Goal: Task Accomplishment & Management: Use online tool/utility

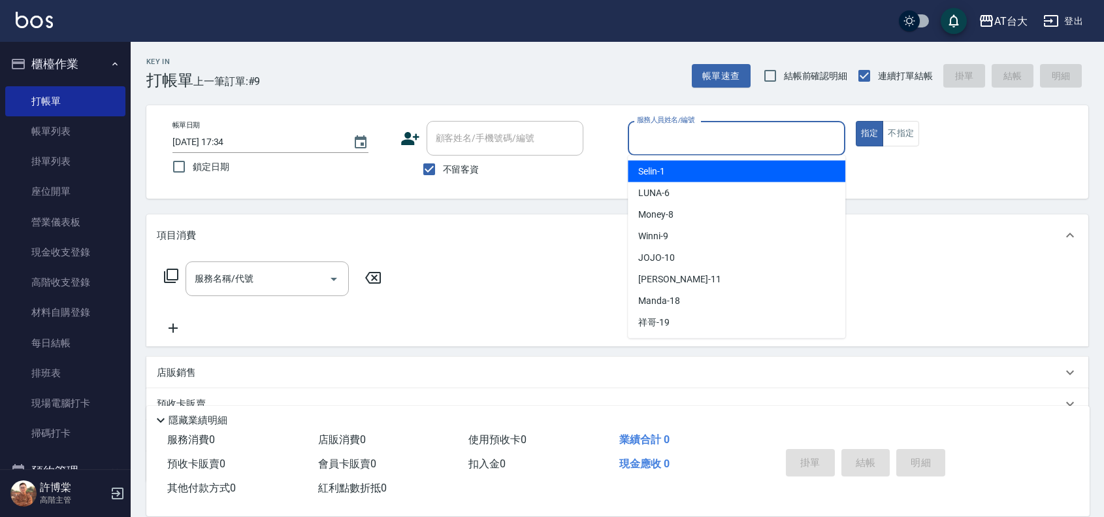
click at [805, 141] on input "服務人員姓名/編號" at bounding box center [737, 138] width 206 height 23
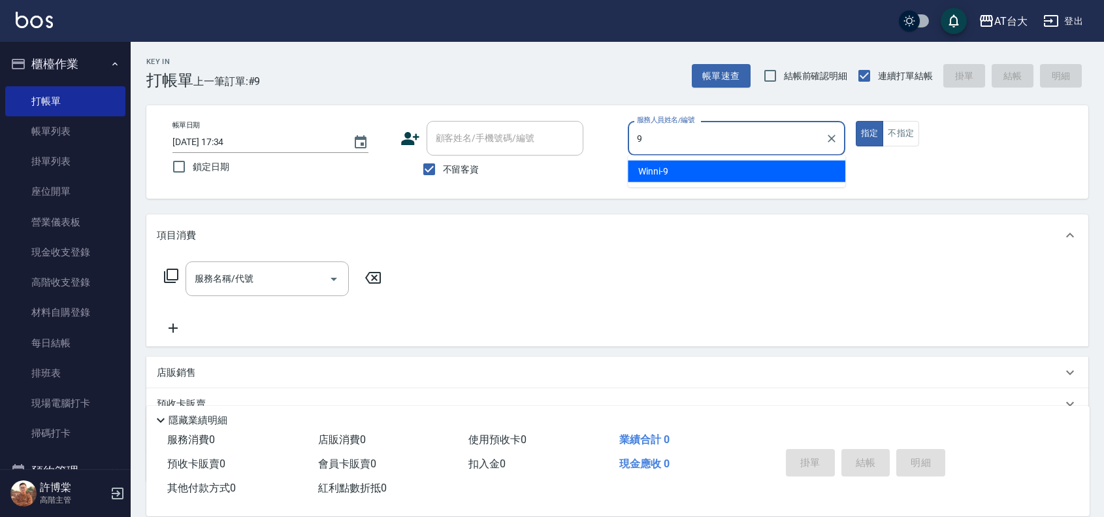
type input "Winni-9"
type button "true"
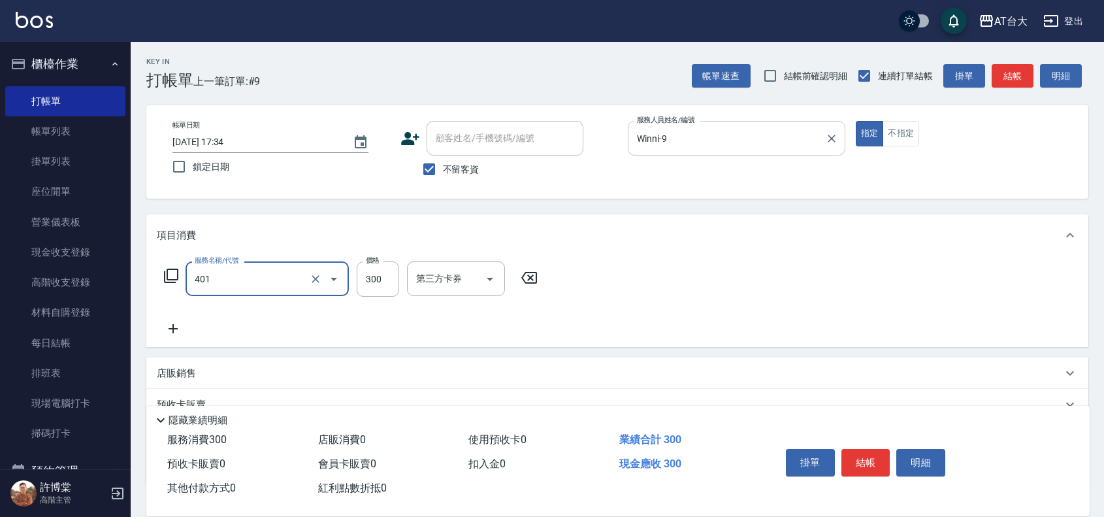
type input "自備護髮(401)"
type input "2098"
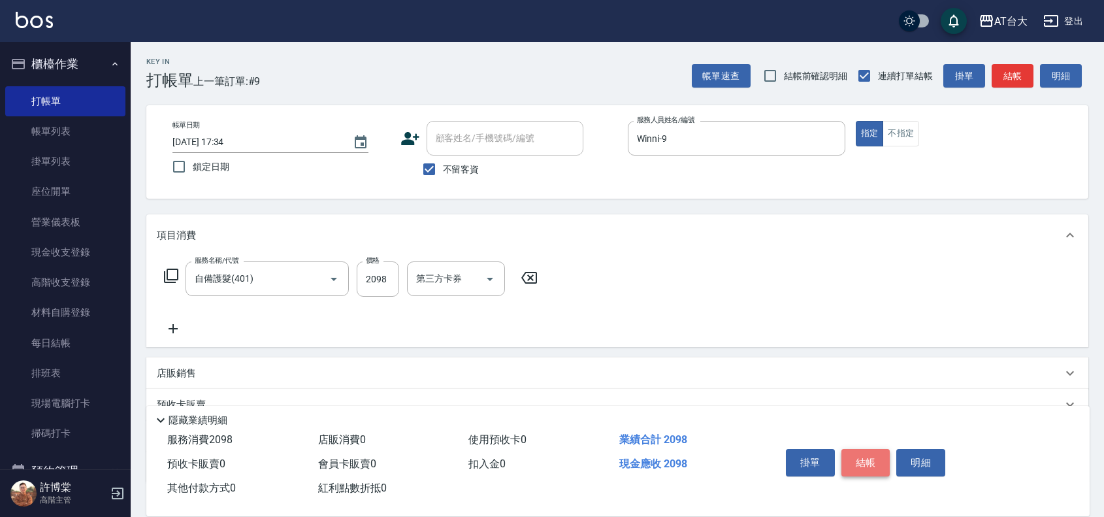
click at [875, 462] on button "結帳" at bounding box center [866, 462] width 49 height 27
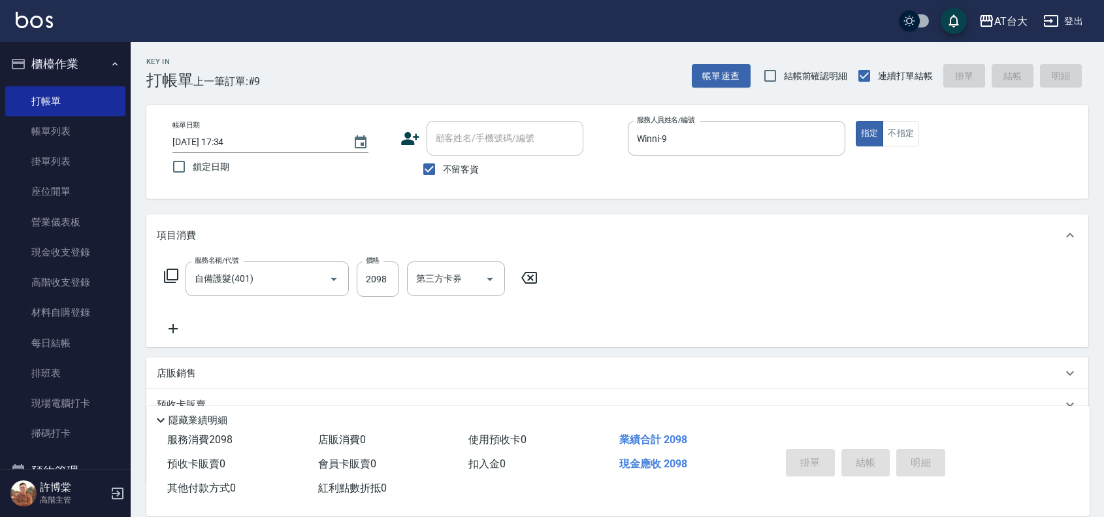
type input "[DATE] 19:05"
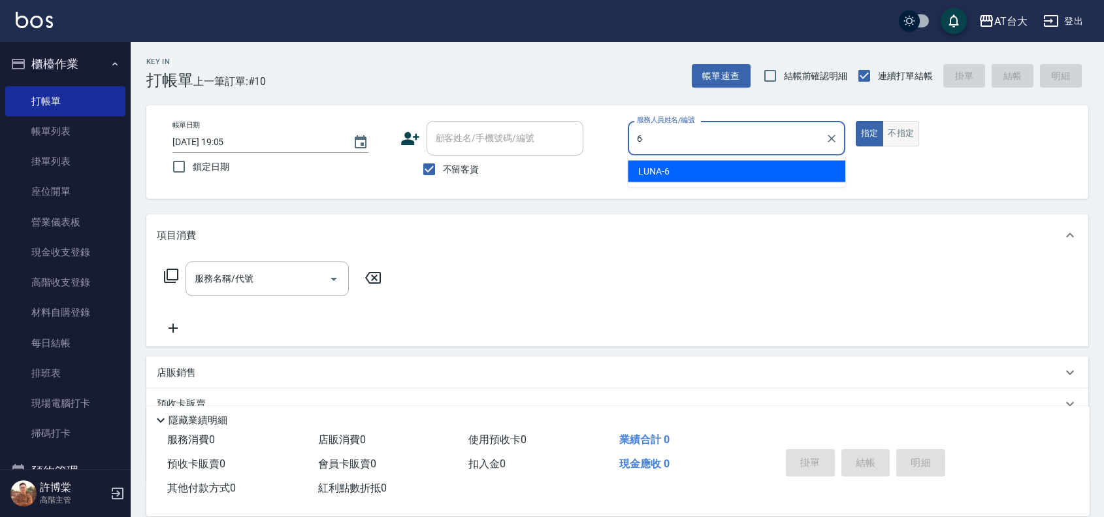
type input "66"
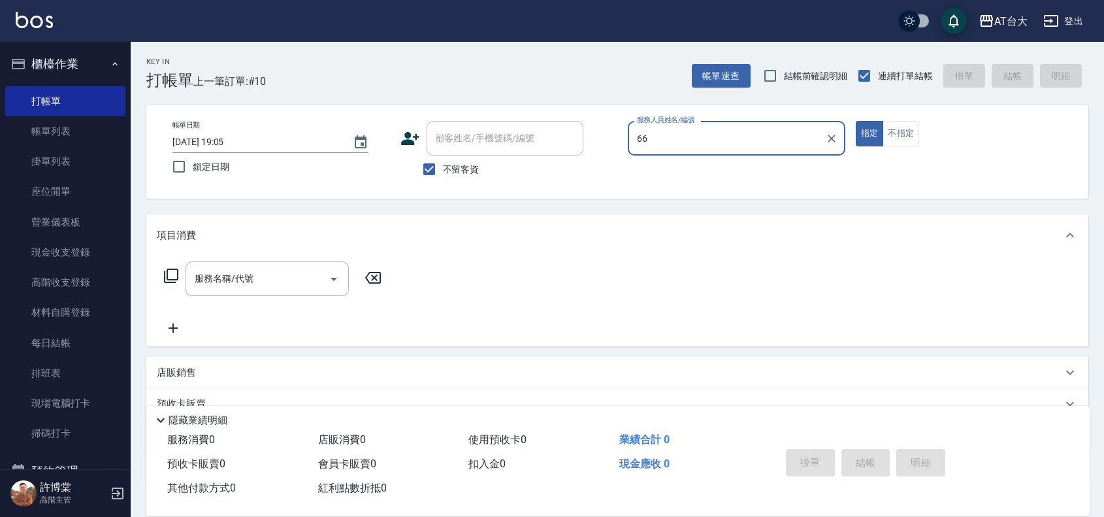
drag, startPoint x: 842, startPoint y: 138, endPoint x: 776, endPoint y: 122, distance: 67.8
click at [838, 135] on div "66 服務人員姓名/編號" at bounding box center [737, 138] width 218 height 35
click at [834, 139] on icon "Clear" at bounding box center [831, 138] width 13 height 13
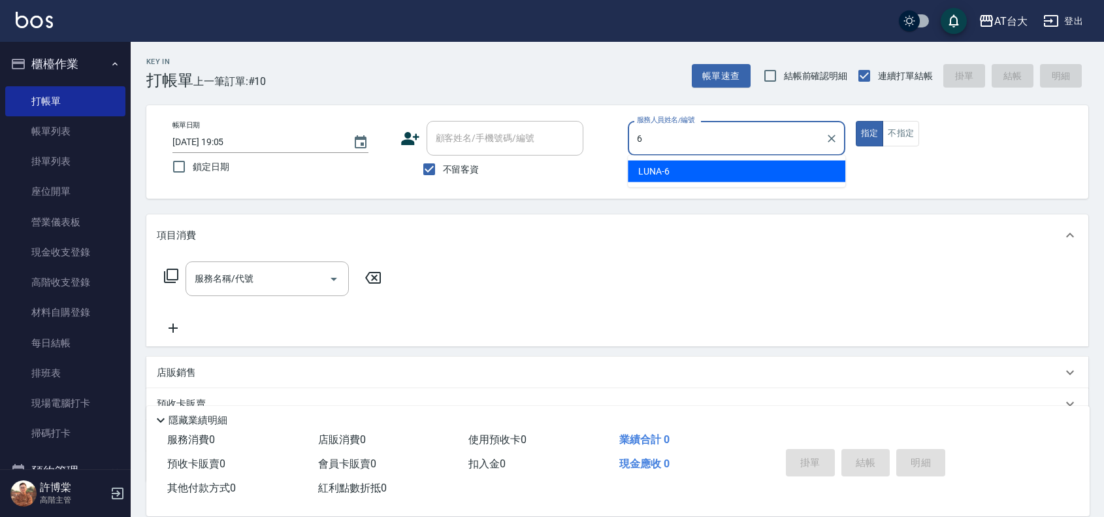
type input "LUNA-6"
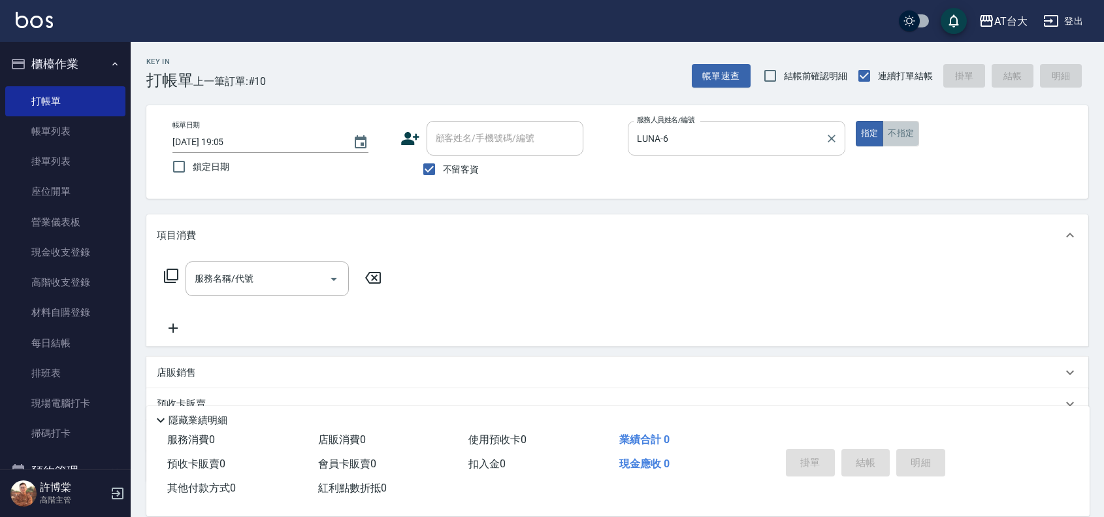
click at [902, 141] on button "不指定" at bounding box center [901, 133] width 37 height 25
type button "false"
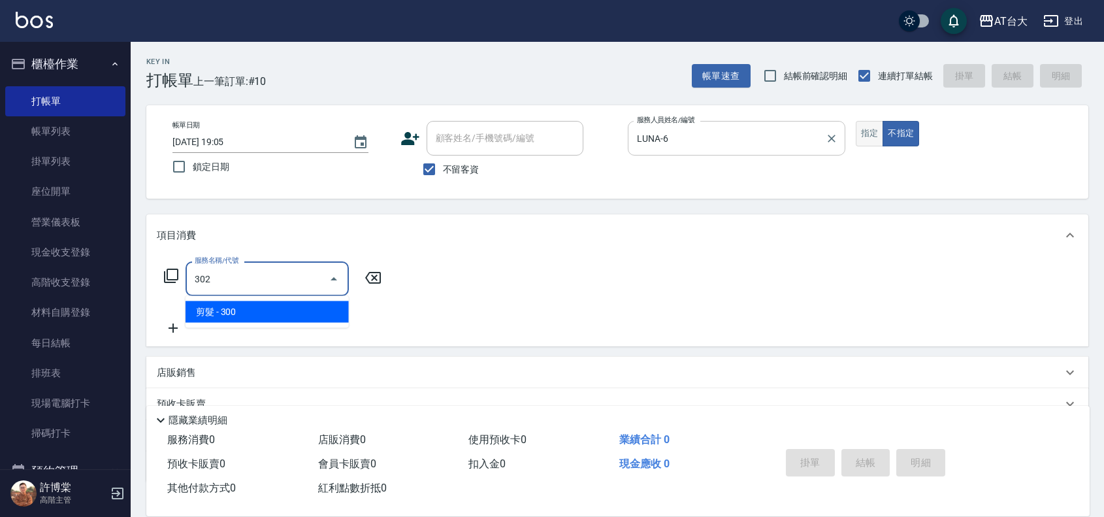
type input "剪髮(302)"
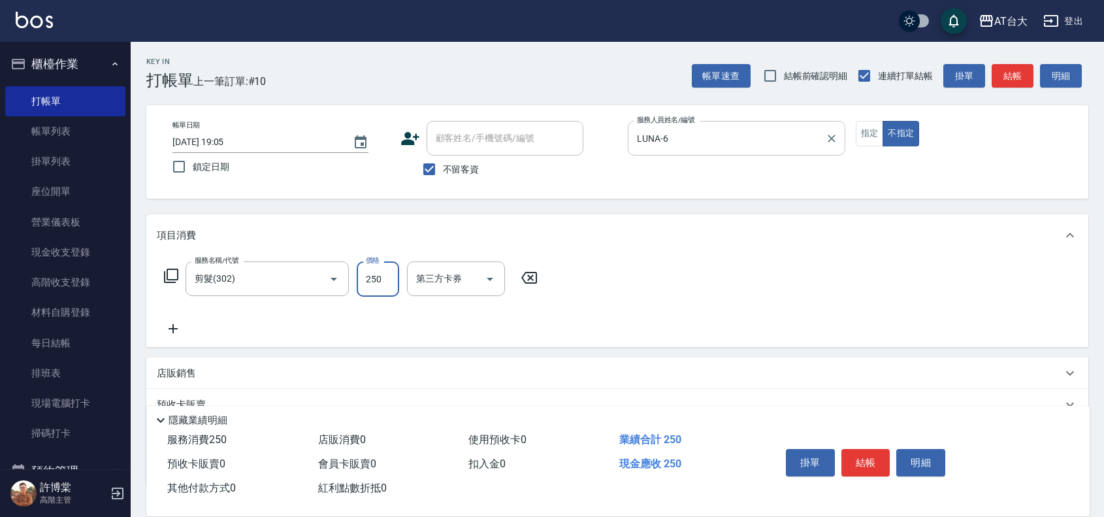
type input "250"
click at [847, 468] on button "結帳" at bounding box center [866, 462] width 49 height 27
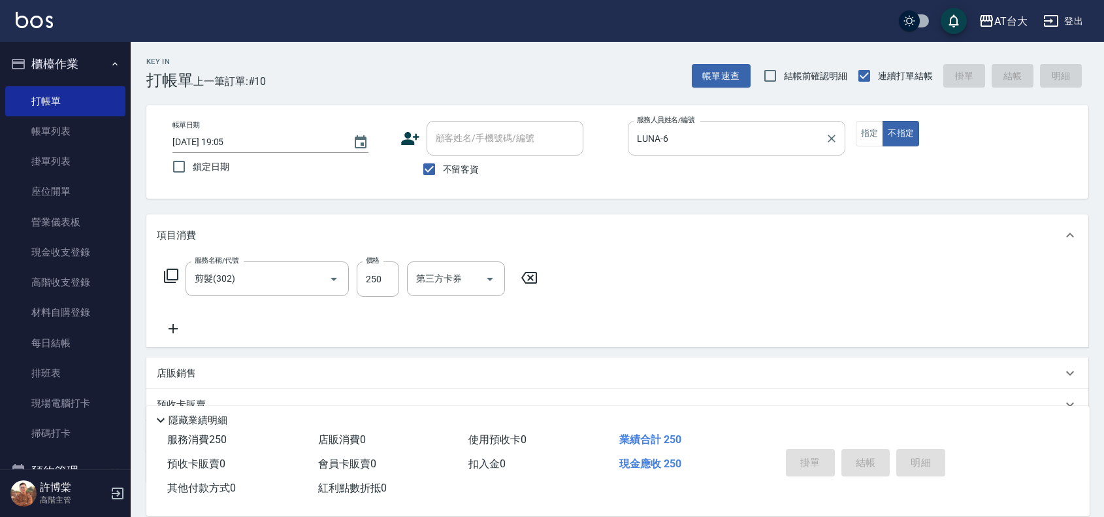
type input "[DATE] 19:14"
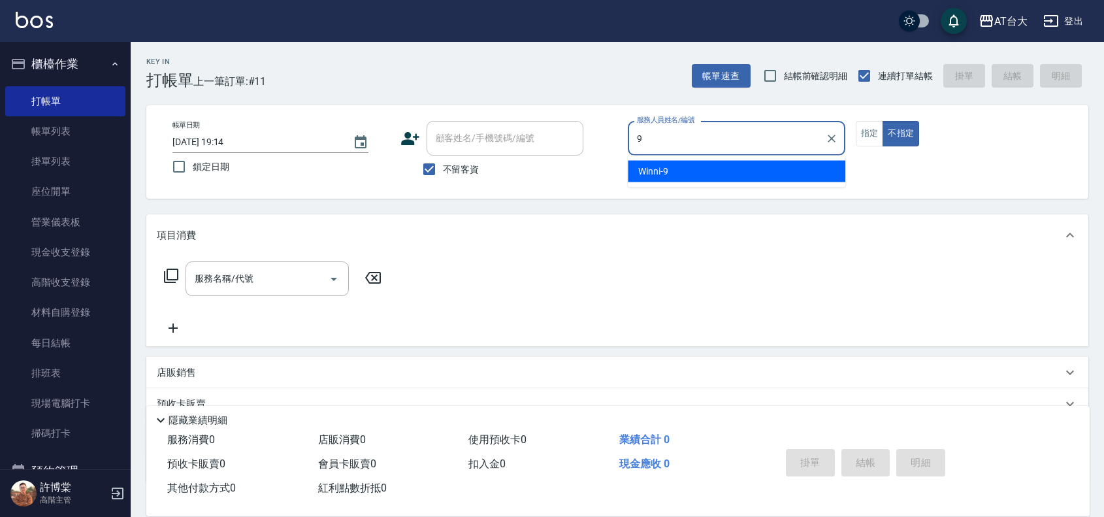
type input "Winni-9"
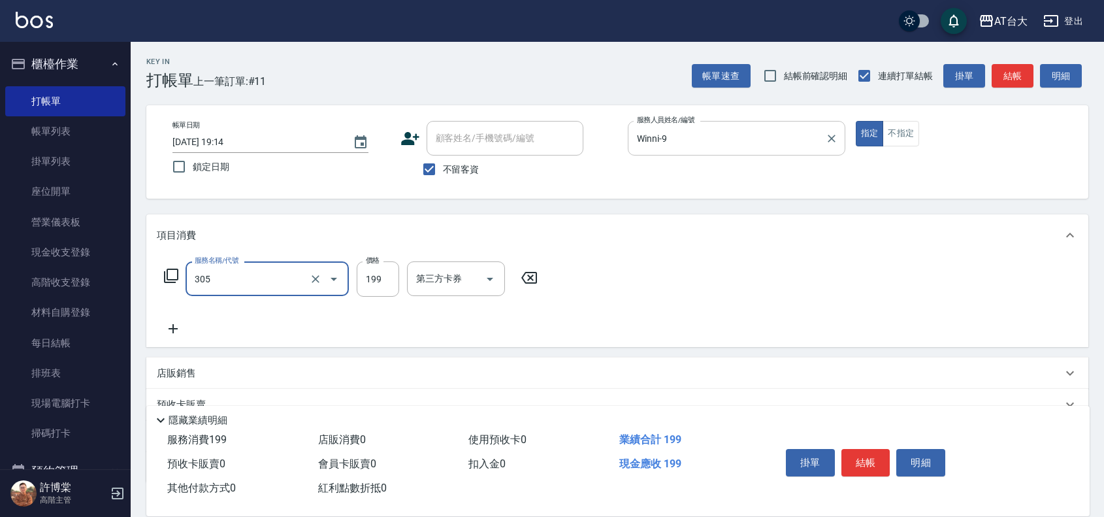
type input "剪髮(305)"
type input "250"
click at [861, 463] on button "結帳" at bounding box center [866, 462] width 49 height 27
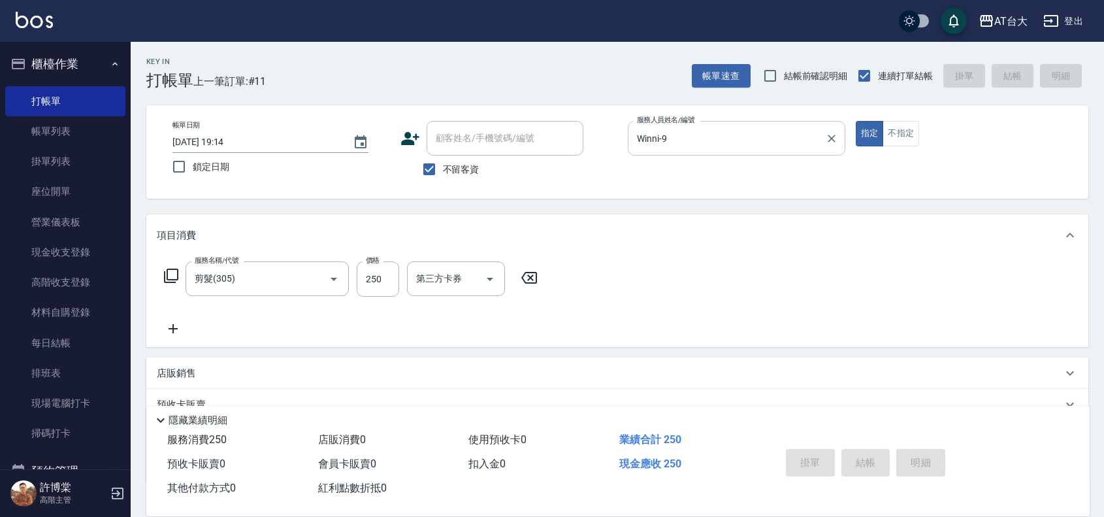
type input "[DATE] 19:34"
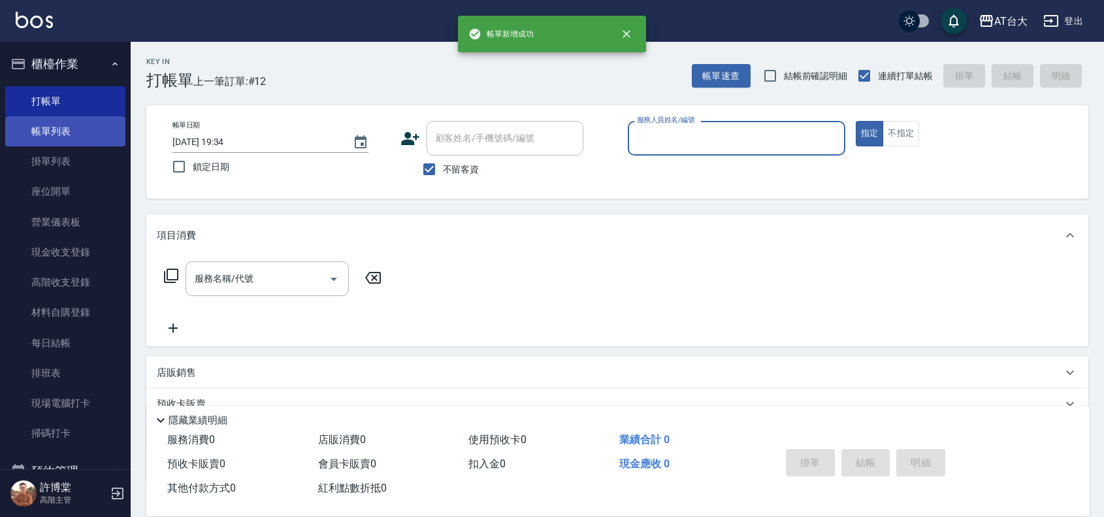
click at [95, 125] on link "帳單列表" at bounding box center [65, 131] width 120 height 30
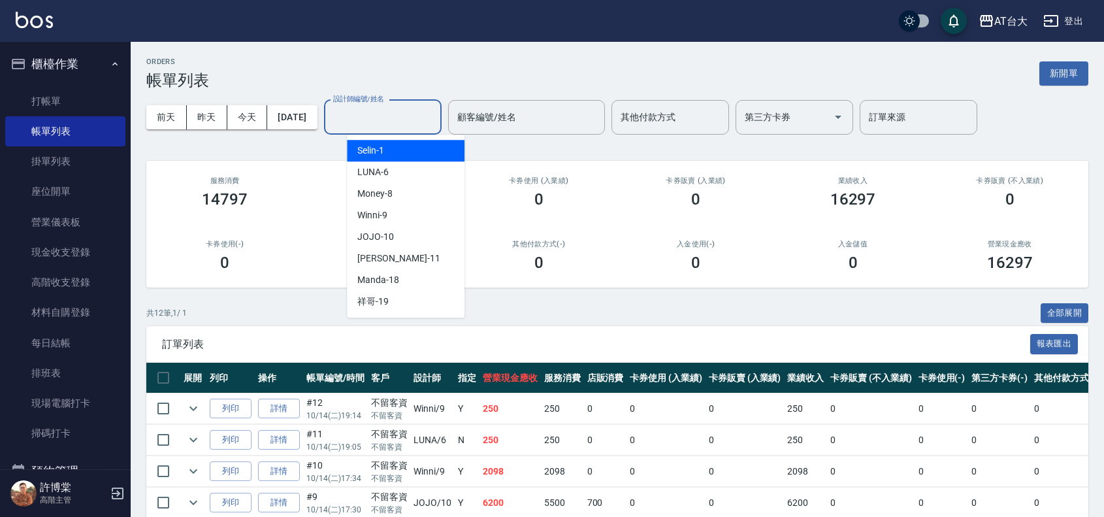
click at [356, 122] on input "設計師編號/姓名" at bounding box center [383, 117] width 106 height 23
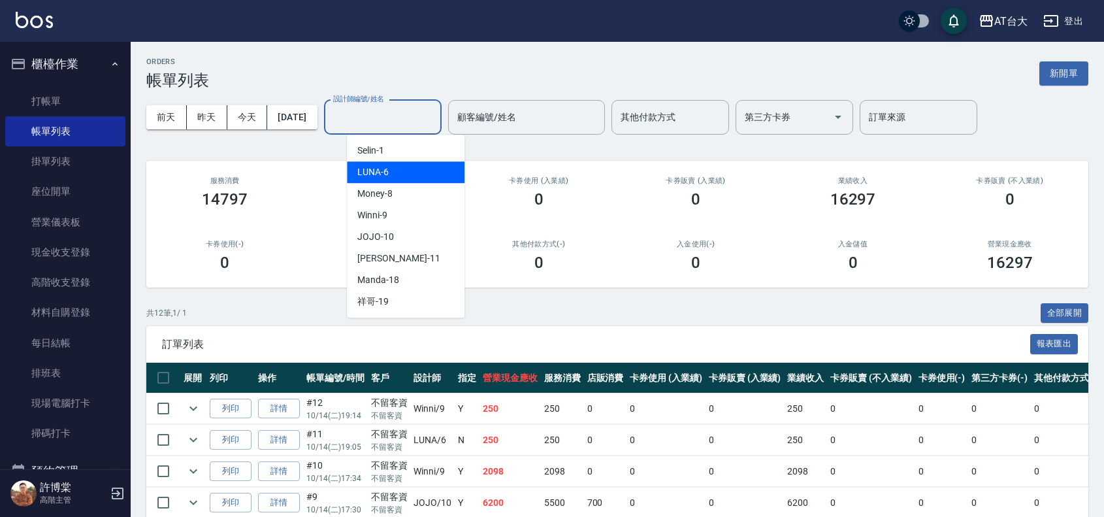
click at [422, 176] on div "LUNA -6" at bounding box center [406, 172] width 118 height 22
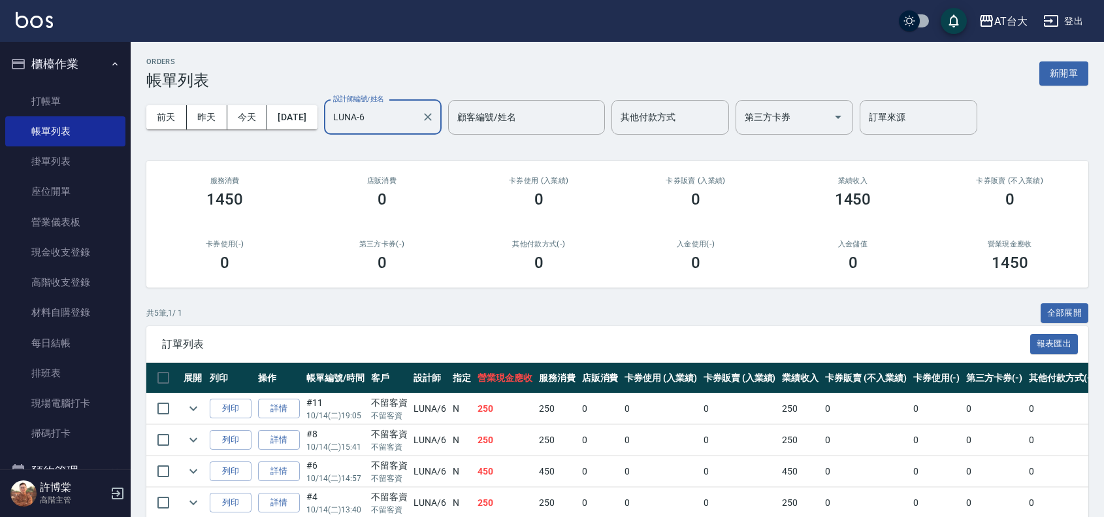
click at [403, 123] on input "LUNA-6" at bounding box center [373, 117] width 86 height 23
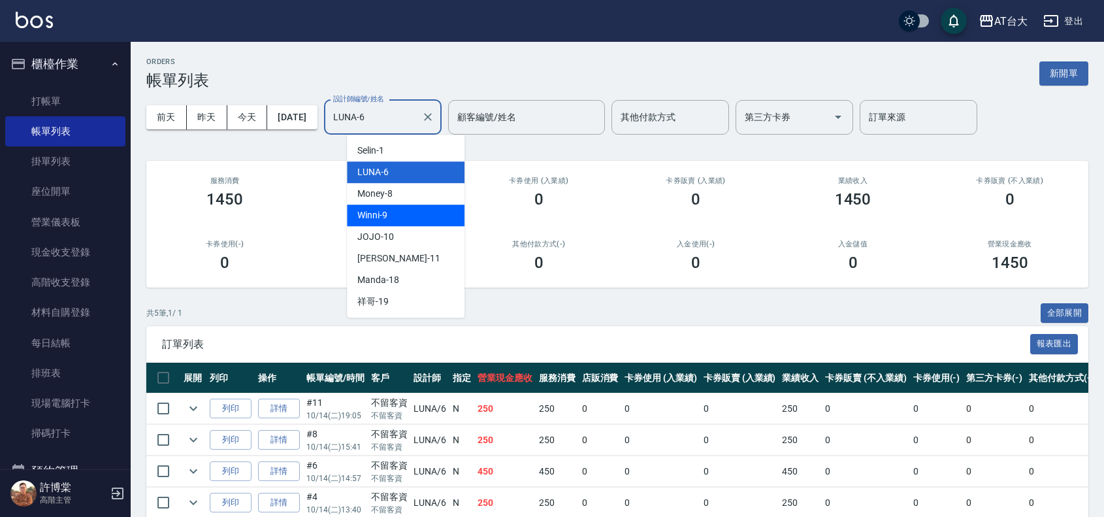
click at [431, 218] on div "Winni -9" at bounding box center [406, 215] width 118 height 22
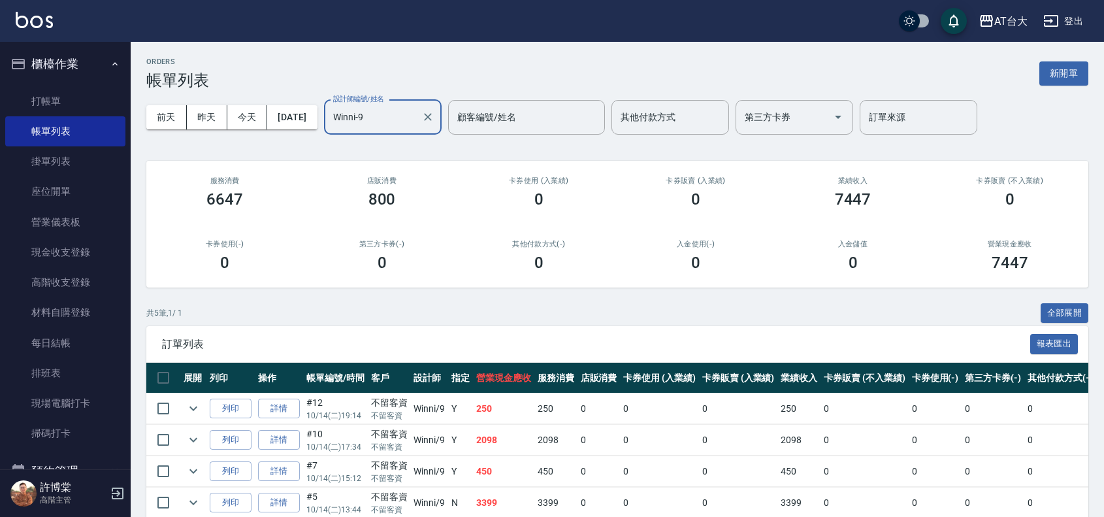
click at [427, 133] on div "Winni-9 設計師編號/姓名" at bounding box center [383, 117] width 118 height 35
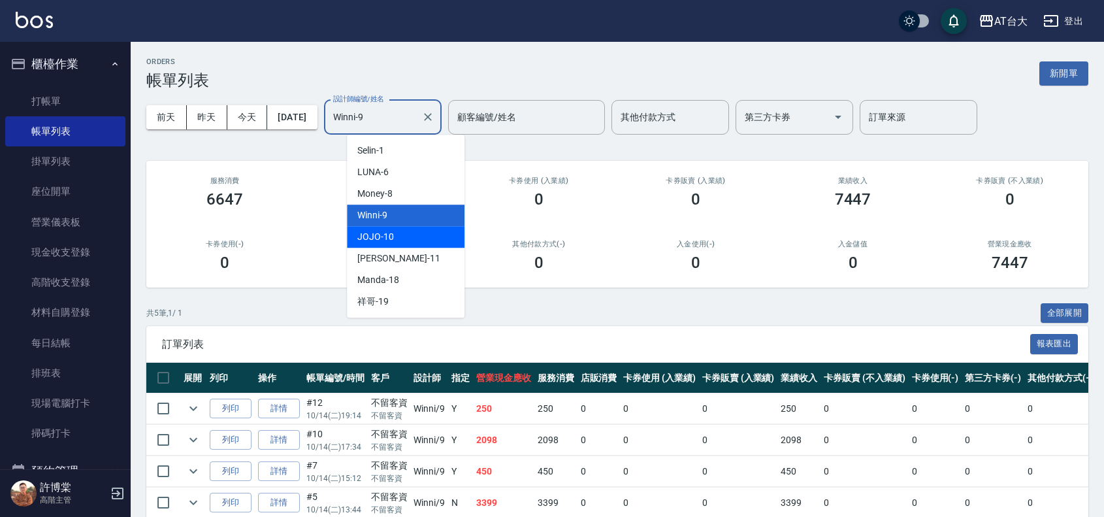
click at [427, 231] on div "JOJO -10" at bounding box center [406, 237] width 118 height 22
type input "JOJO-10"
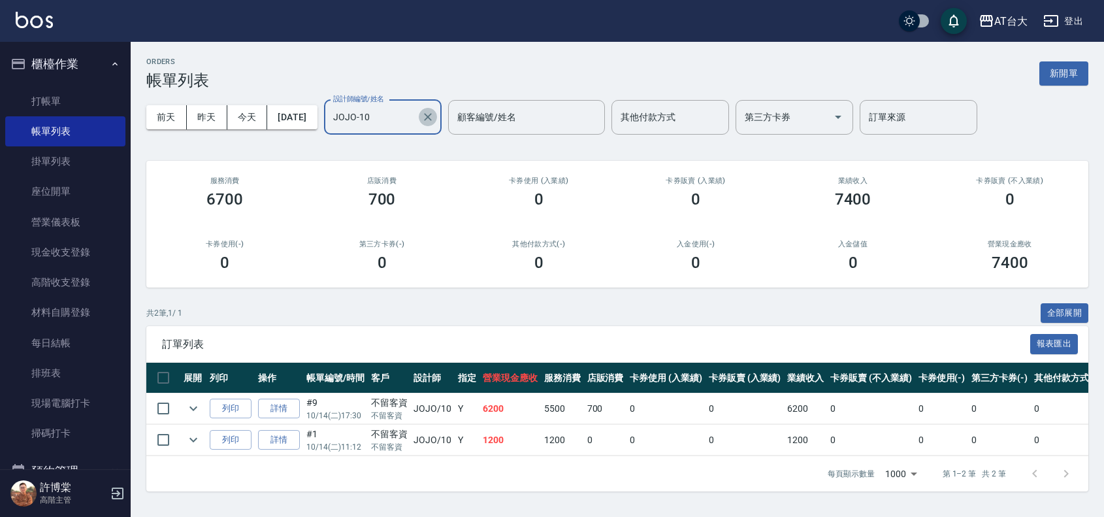
click at [434, 118] on icon "Clear" at bounding box center [427, 116] width 13 height 13
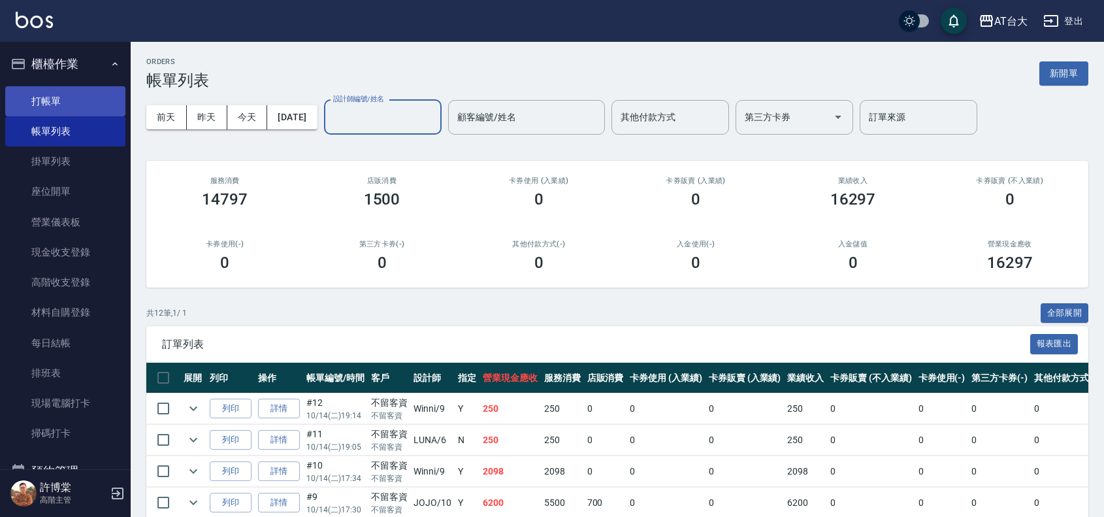
click at [112, 95] on link "打帳單" at bounding box center [65, 101] width 120 height 30
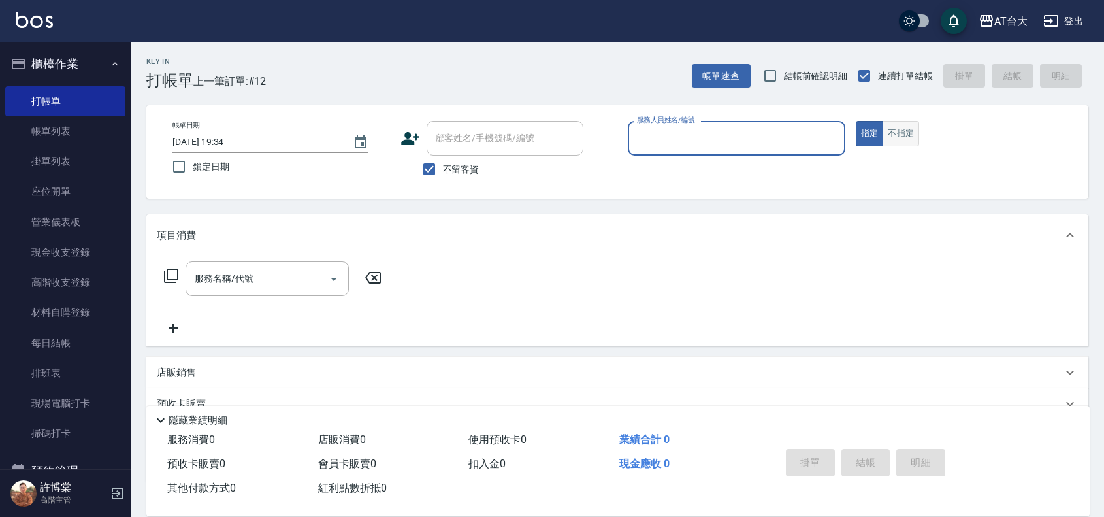
click at [890, 133] on button "不指定" at bounding box center [901, 133] width 37 height 25
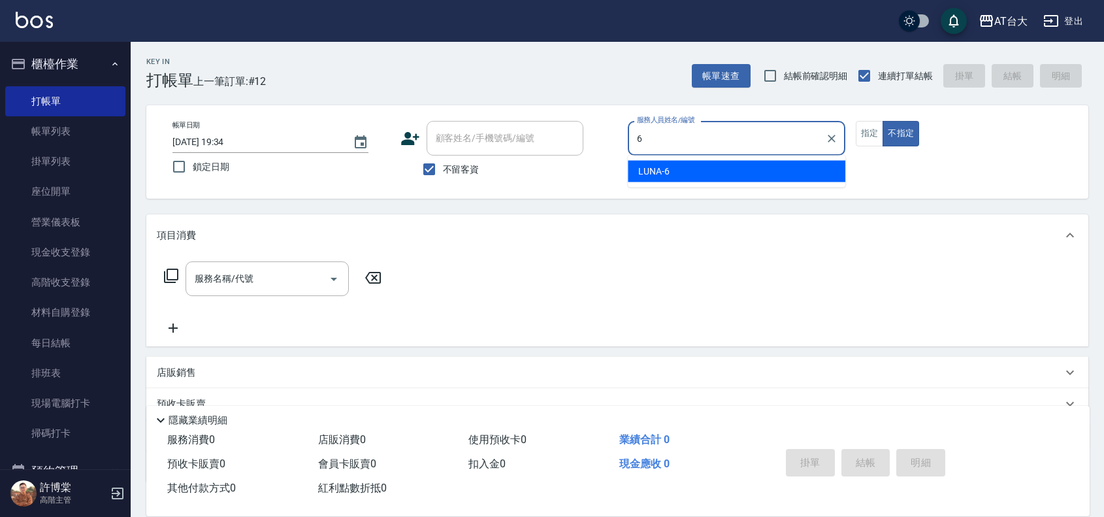
type input "LUNA-6"
type button "false"
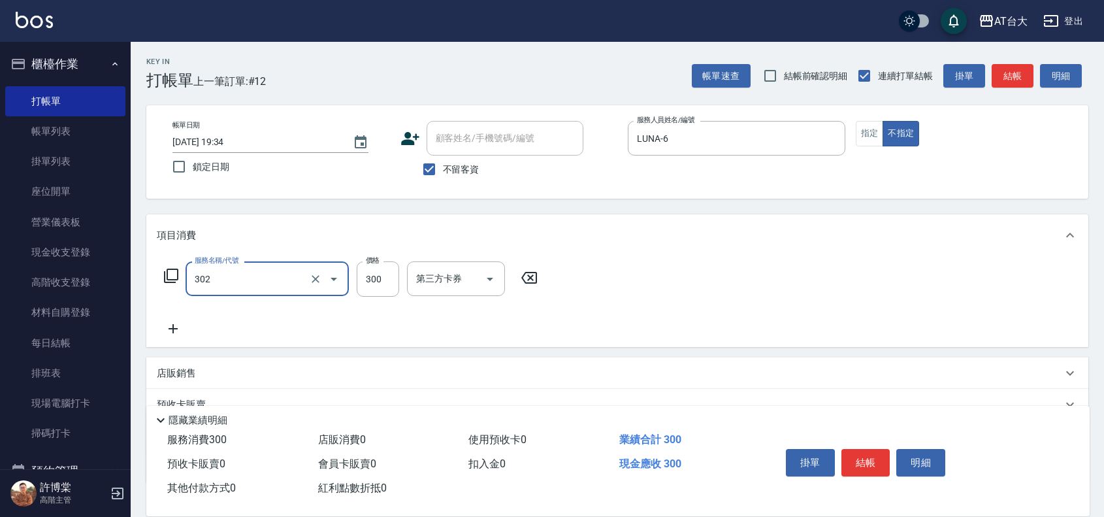
type input "剪髮(302)"
type input "250"
click at [864, 463] on button "結帳" at bounding box center [866, 462] width 49 height 27
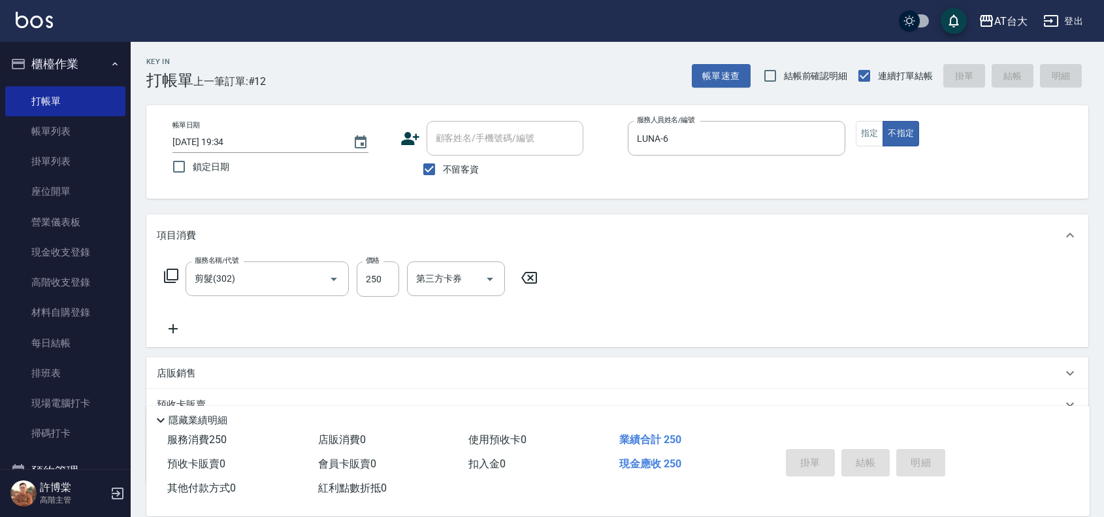
type input "[DATE] 19:37"
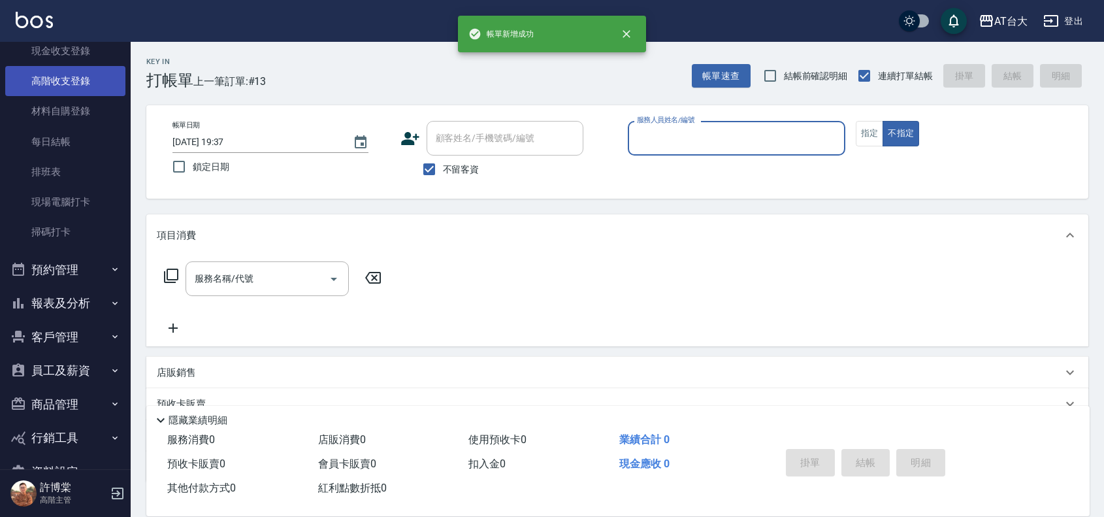
scroll to position [236, 0]
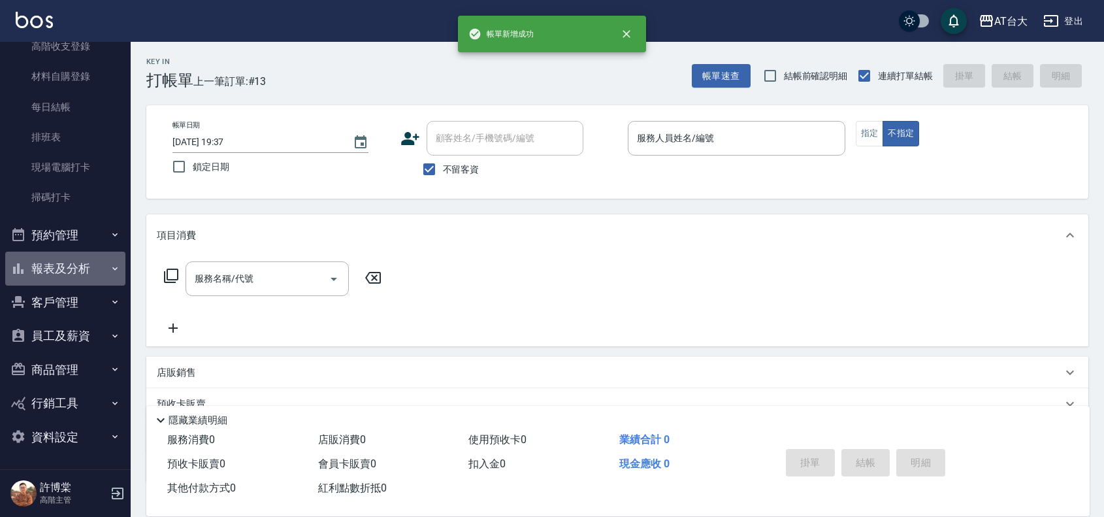
click at [90, 265] on button "報表及分析" at bounding box center [65, 269] width 120 height 34
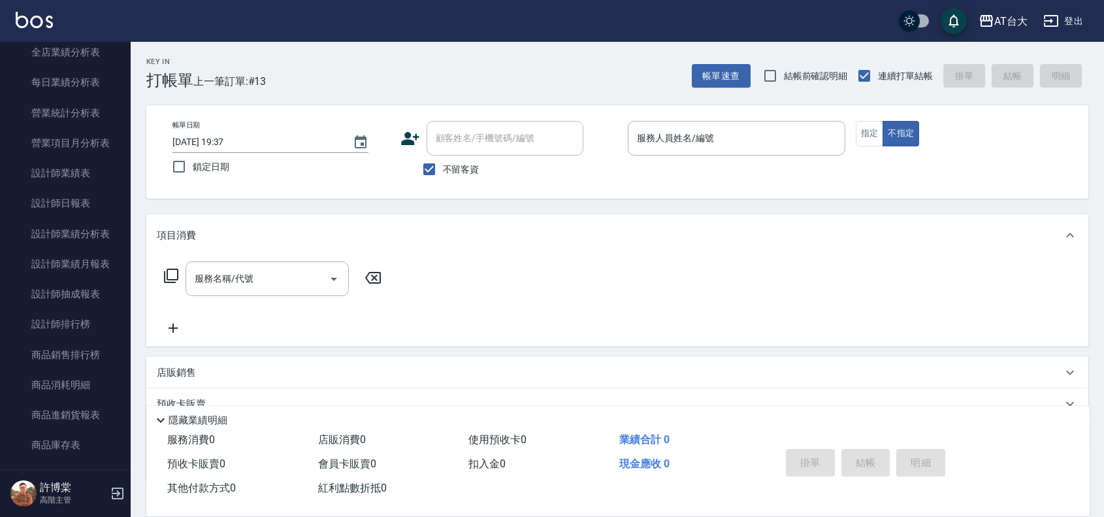
scroll to position [808, 0]
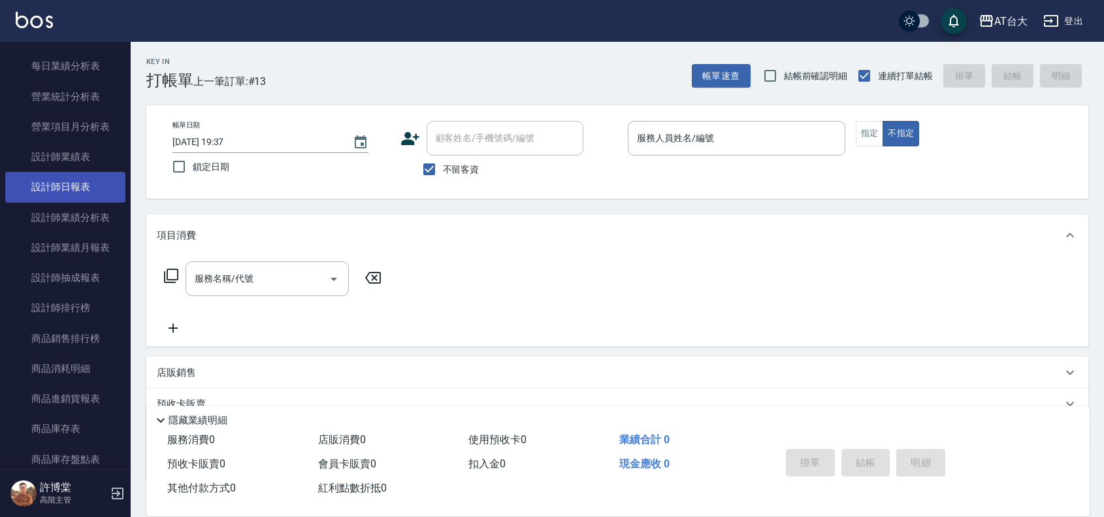
click at [82, 188] on link "設計師日報表" at bounding box center [65, 187] width 120 height 30
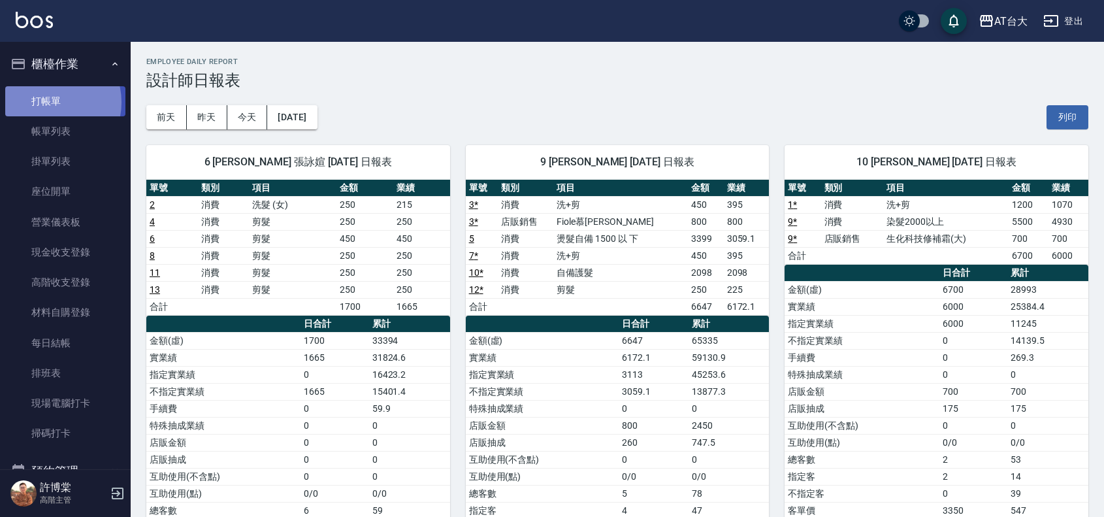
click at [50, 102] on link "打帳單" at bounding box center [65, 101] width 120 height 30
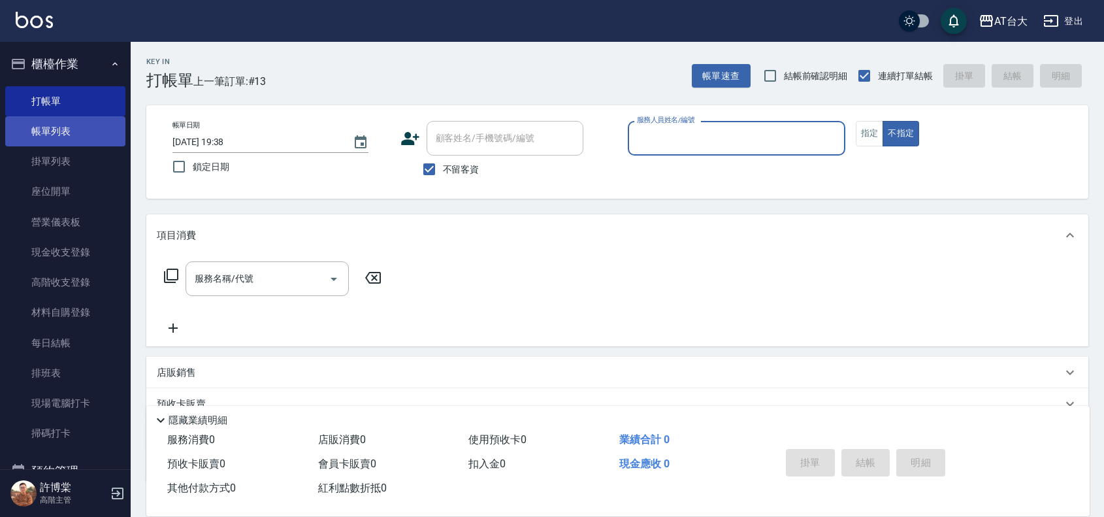
click at [27, 125] on link "帳單列表" at bounding box center [65, 131] width 120 height 30
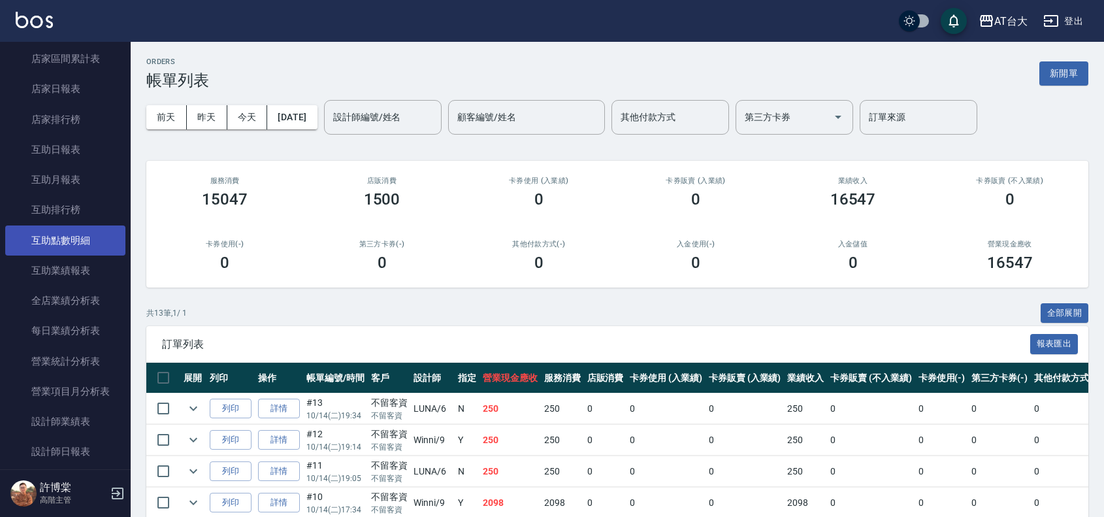
scroll to position [572, 0]
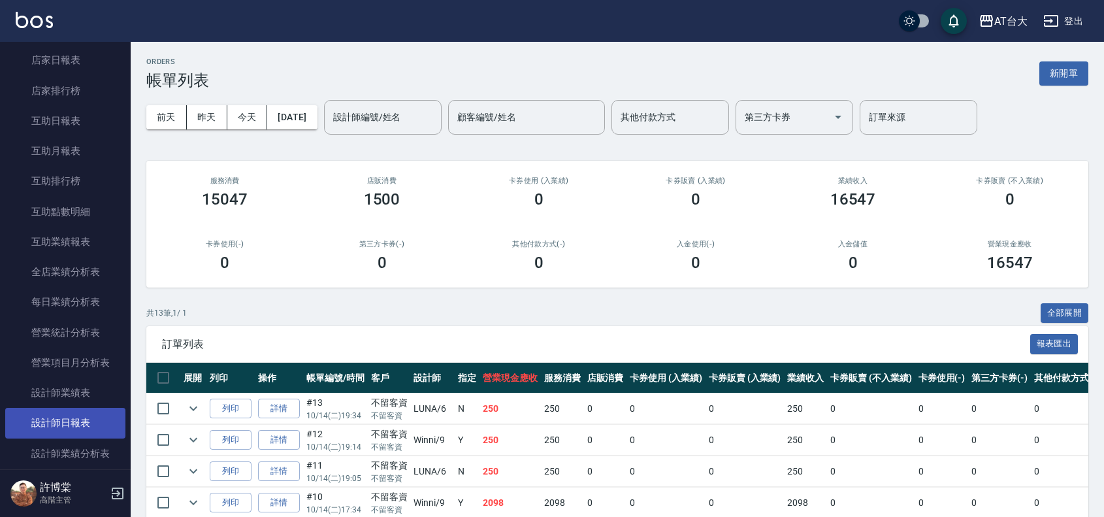
click at [95, 412] on link "設計師日報表" at bounding box center [65, 423] width 120 height 30
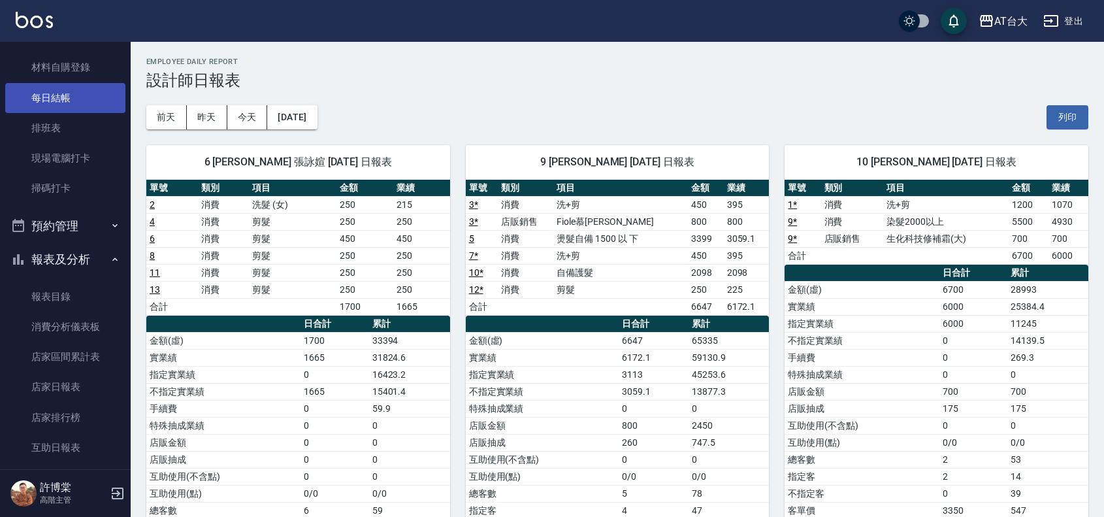
scroll to position [82, 0]
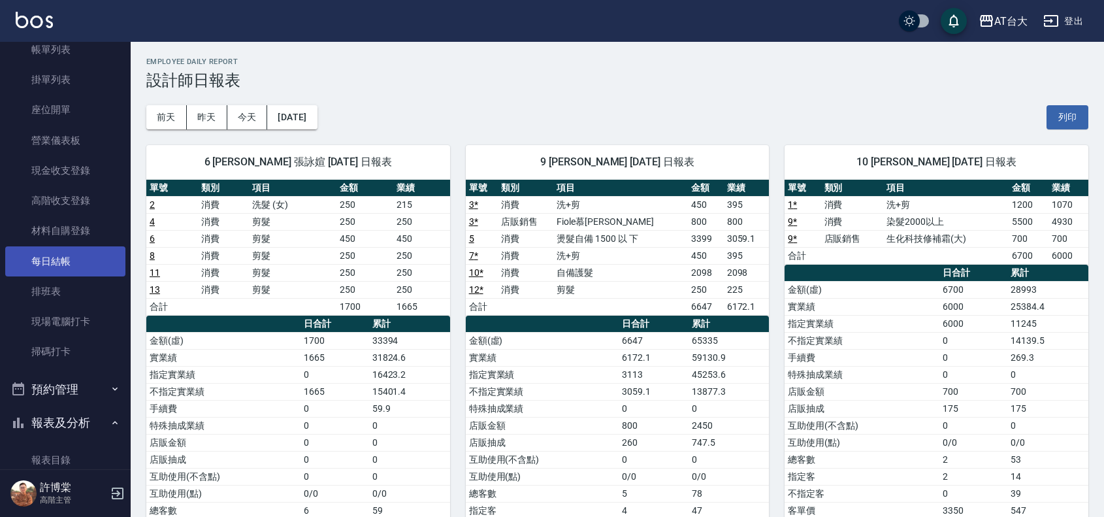
click at [61, 263] on link "每日結帳" at bounding box center [65, 261] width 120 height 30
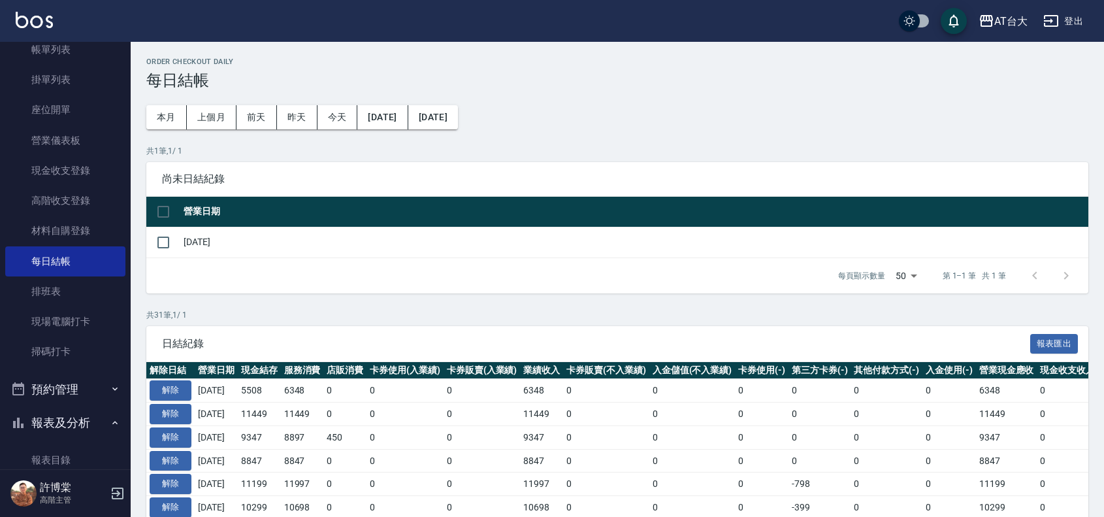
drag, startPoint x: 162, startPoint y: 246, endPoint x: 196, endPoint y: 265, distance: 38.9
click at [161, 246] on input "checkbox" at bounding box center [163, 242] width 27 height 27
checkbox input "true"
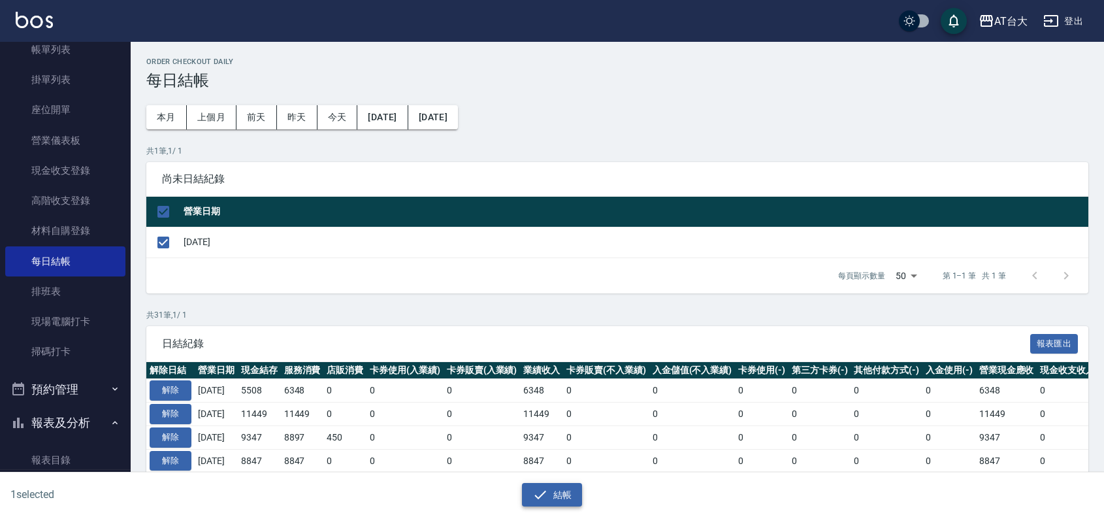
click at [570, 494] on button "結帳" at bounding box center [552, 495] width 61 height 24
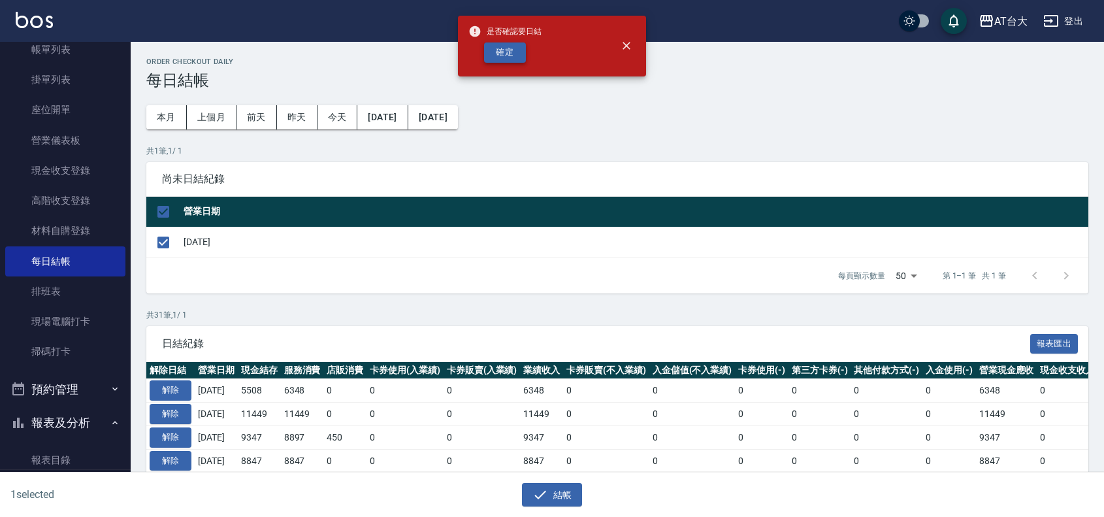
click at [504, 56] on button "確定" at bounding box center [505, 52] width 42 height 20
checkbox input "false"
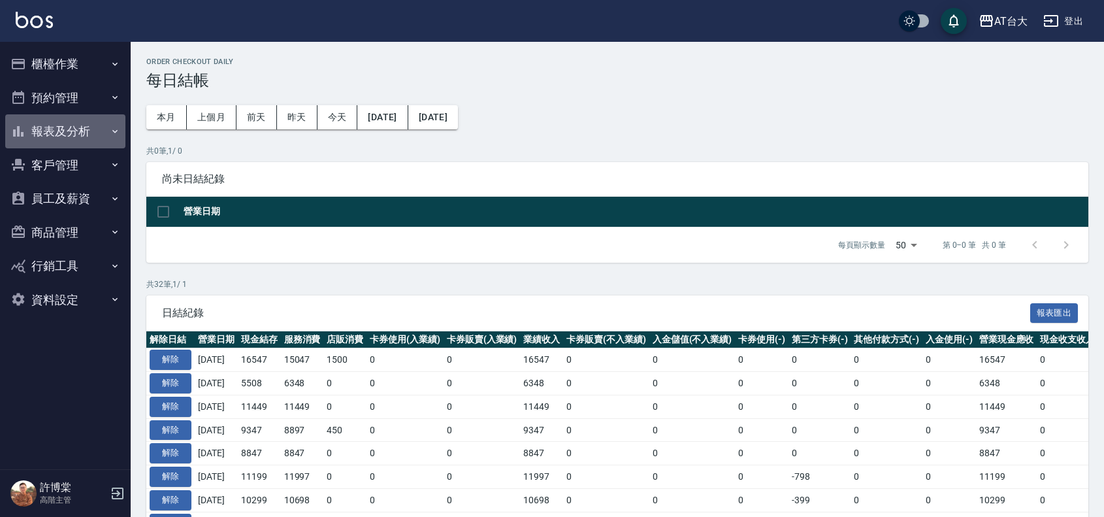
click at [76, 129] on button "報表及分析" at bounding box center [65, 131] width 120 height 34
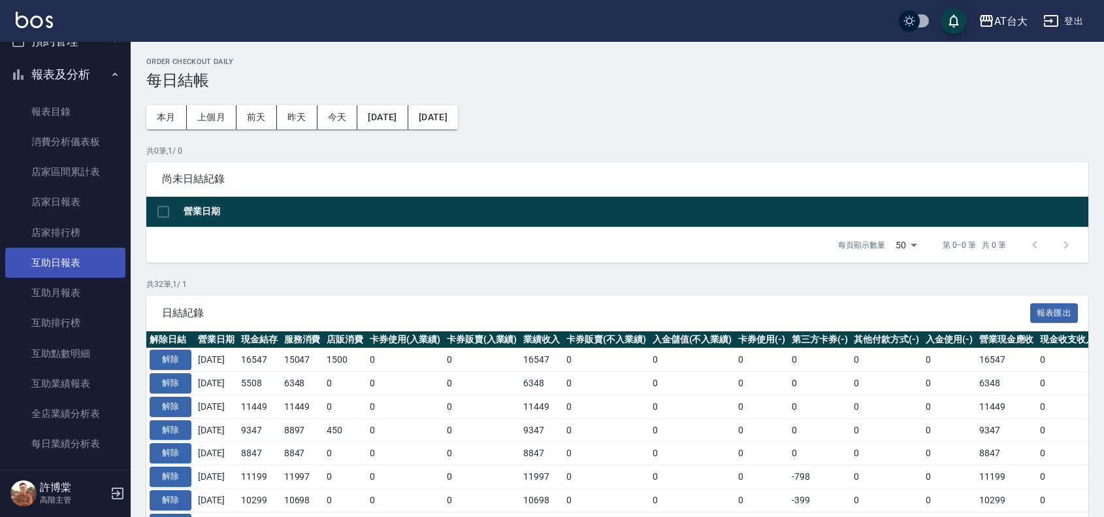
scroll to position [82, 0]
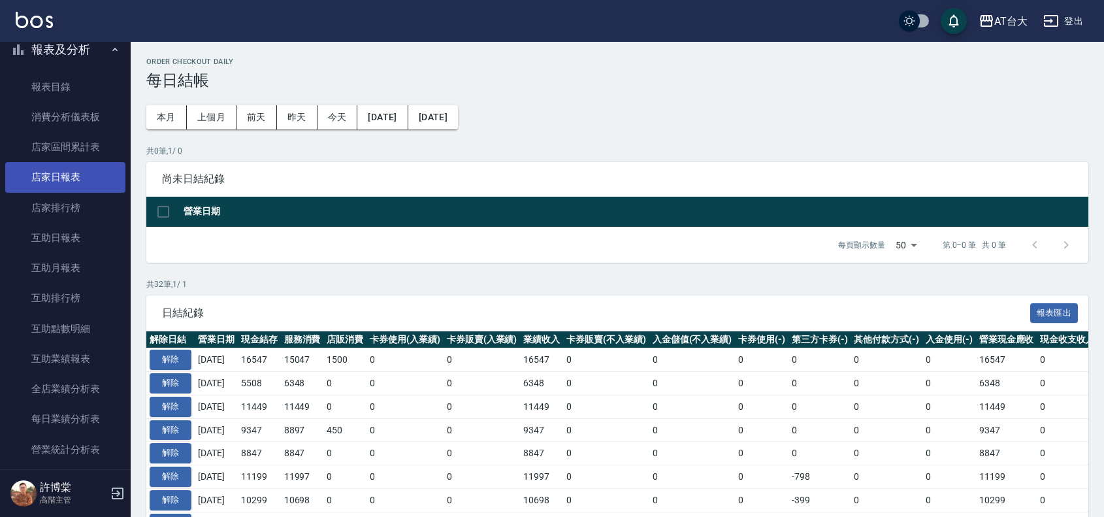
drag, startPoint x: 73, startPoint y: 173, endPoint x: 80, endPoint y: 176, distance: 7.3
click at [73, 173] on link "店家日報表" at bounding box center [65, 177] width 120 height 30
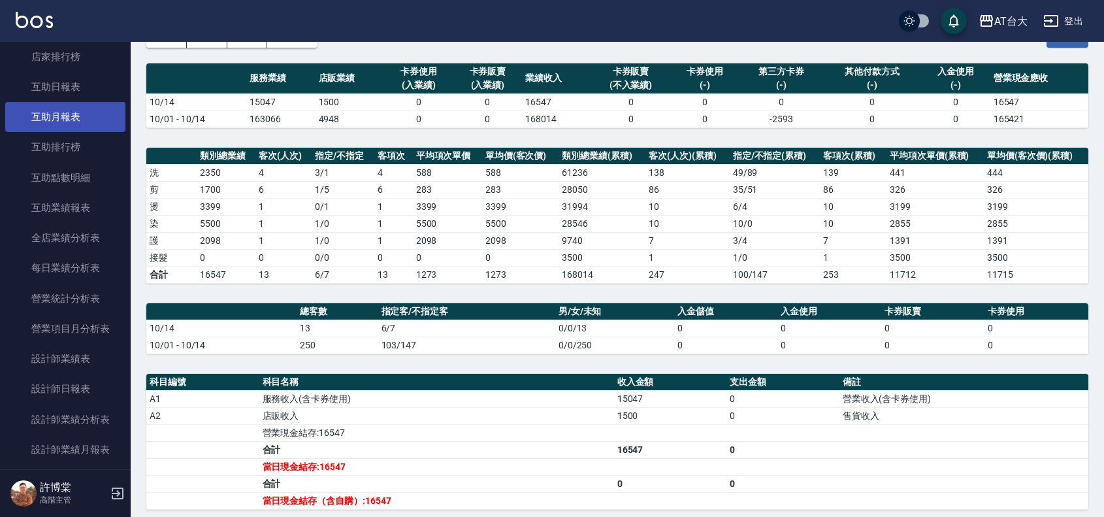
scroll to position [245, 0]
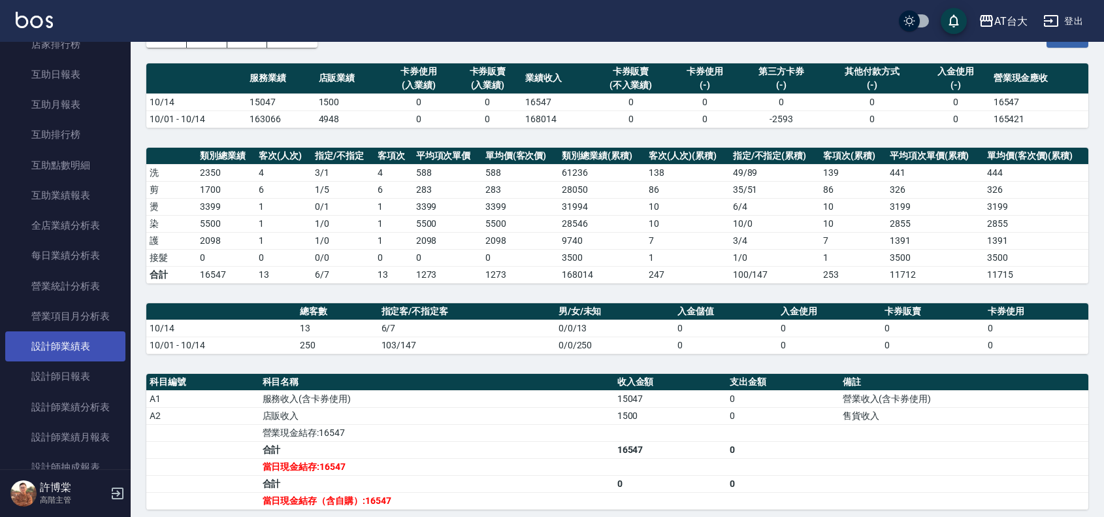
click at [106, 343] on link "設計師業績表" at bounding box center [65, 346] width 120 height 30
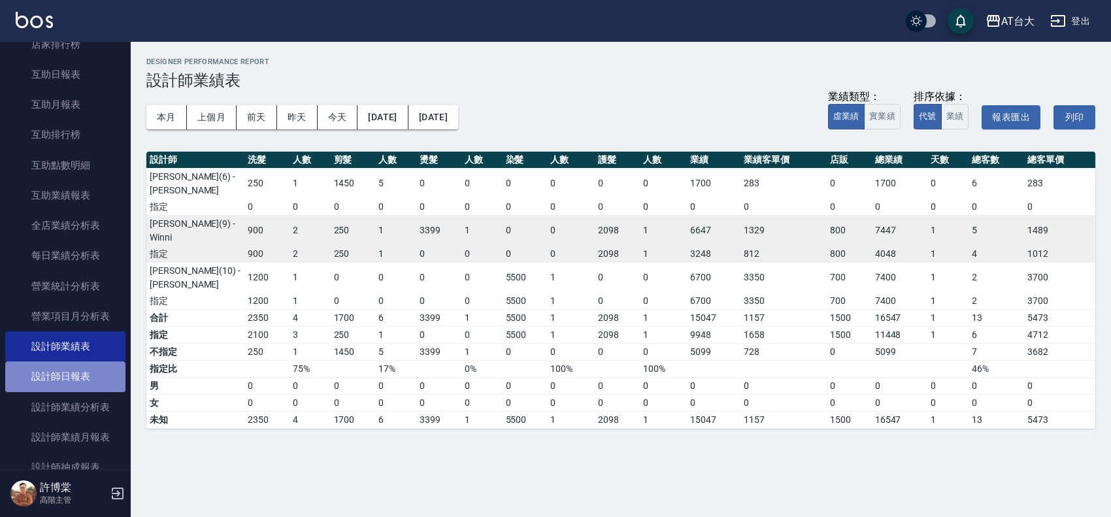
click at [82, 384] on link "設計師日報表" at bounding box center [65, 376] width 120 height 30
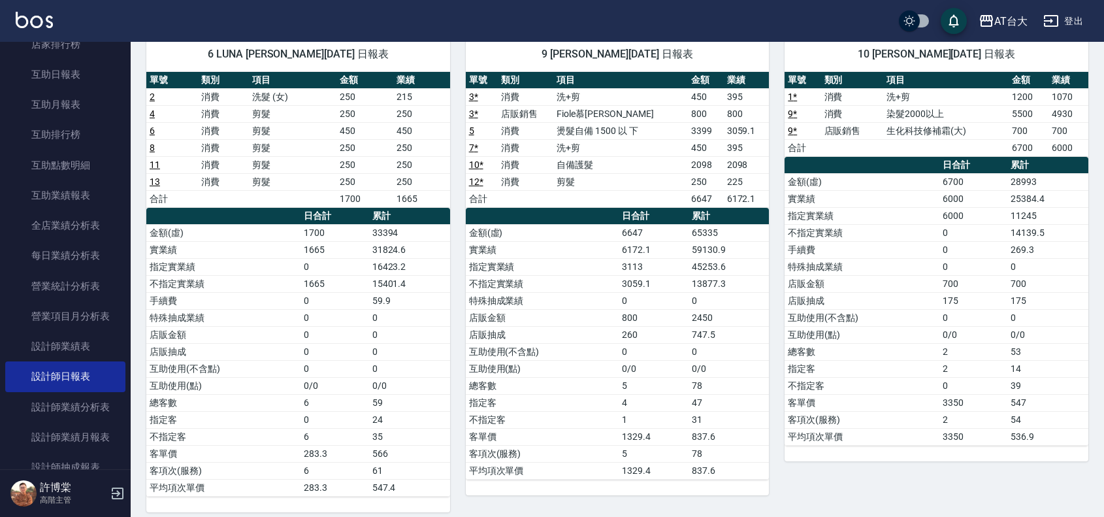
scroll to position [99, 0]
